Goal: Find specific page/section: Find specific page/section

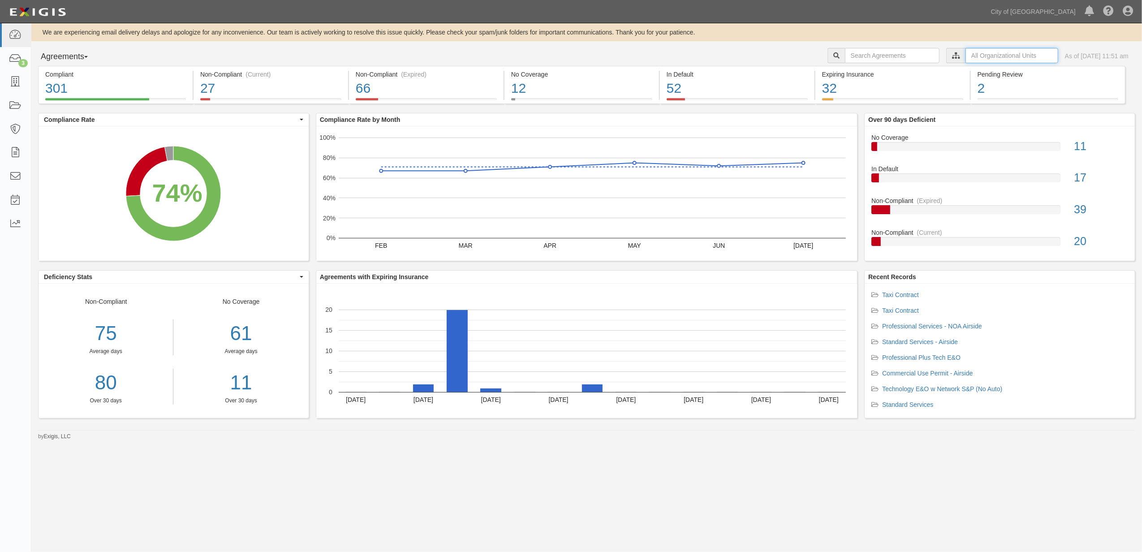
click at [966, 48] on input "text" at bounding box center [1012, 55] width 93 height 15
click at [867, 70] on span "City of [GEOGRAPHIC_DATA], Aviation Department" at bounding box center [939, 71] width 145 height 7
click at [860, 89] on input "Contracts & Services" at bounding box center [858, 89] width 6 height 6
checkbox input "true"
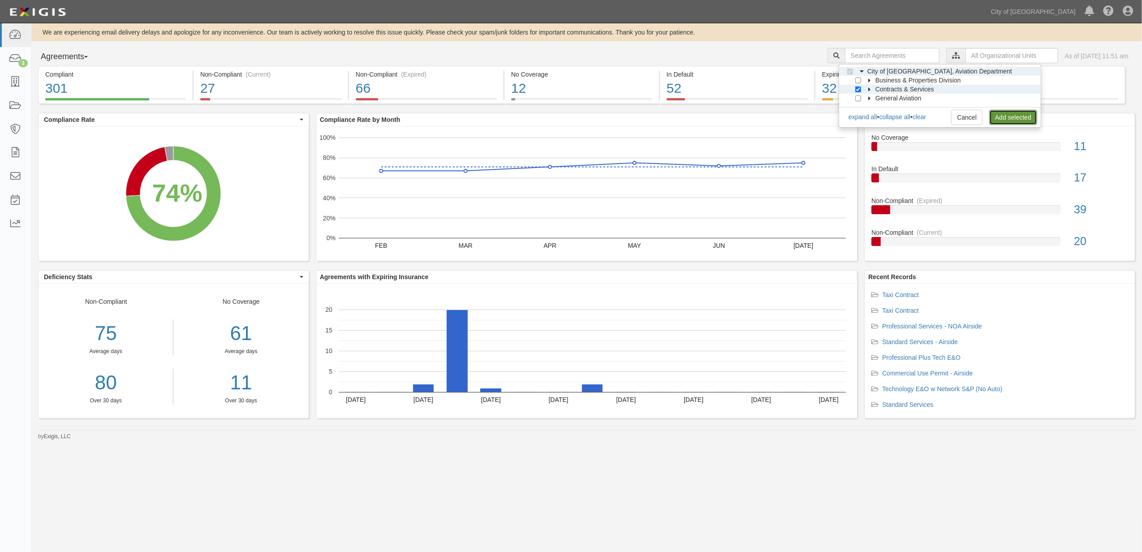
click at [1009, 117] on link "Add selected" at bounding box center [1013, 117] width 48 height 15
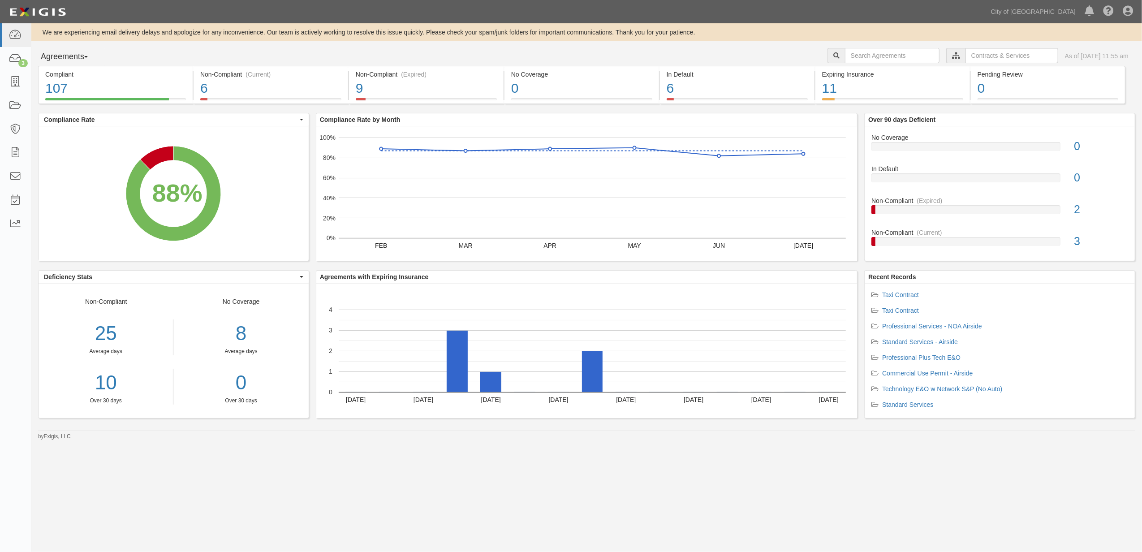
click at [952, 57] on icon at bounding box center [956, 56] width 8 height 6
click at [966, 56] on input "text" at bounding box center [1012, 55] width 93 height 15
click at [926, 92] on link "clear" at bounding box center [919, 89] width 13 height 7
checkbox input "false"
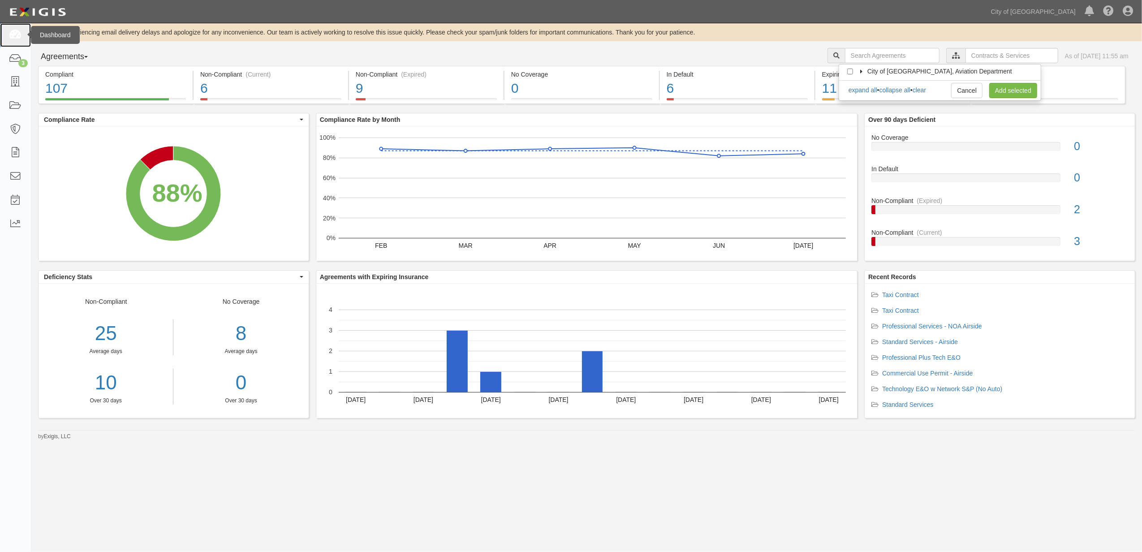
click at [22, 42] on link at bounding box center [15, 35] width 31 height 24
